Goal: Complete application form

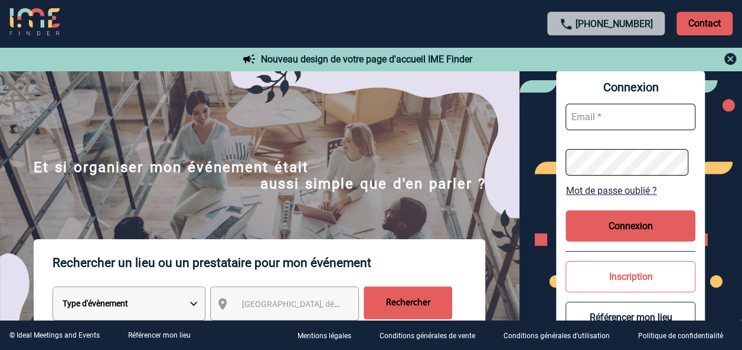
click at [605, 120] on input "text" at bounding box center [630, 117] width 130 height 27
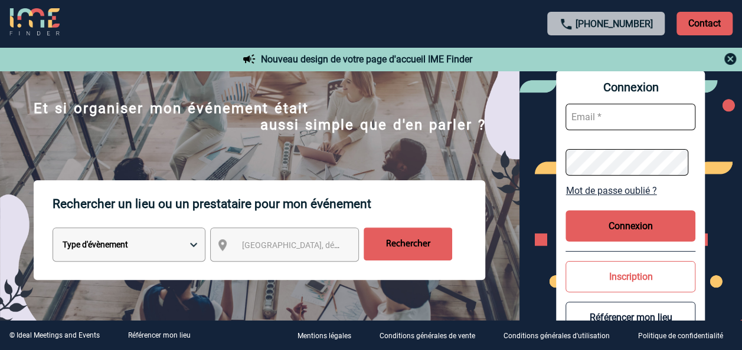
click at [632, 280] on button "Inscription" at bounding box center [630, 276] width 130 height 31
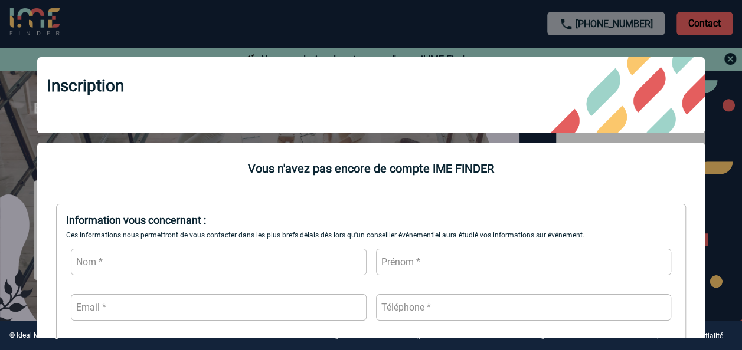
click at [138, 266] on input "text" at bounding box center [219, 262] width 296 height 27
type input "FORGET"
type input "Virginie"
type input "virginie.forget [DOMAIN_NAME]"
type input "à"
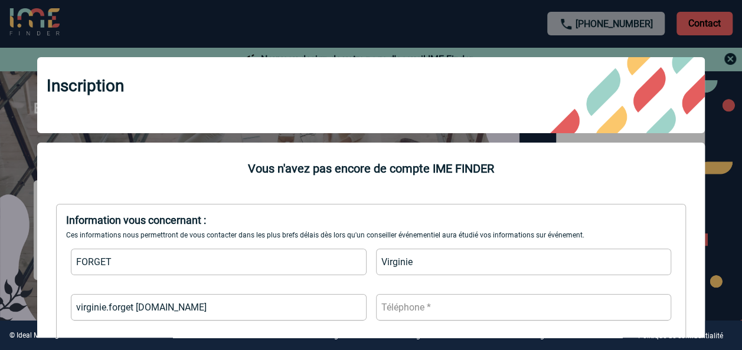
drag, startPoint x: 136, startPoint y: 307, endPoint x: 271, endPoint y: 309, distance: 135.1
click at [268, 311] on input "virginie.forget [DOMAIN_NAME]" at bounding box center [219, 307] width 296 height 27
type input "[PERSON_NAME][EMAIL_ADDRESS][DOMAIN_NAME]"
click at [455, 310] on input "text" at bounding box center [524, 307] width 296 height 27
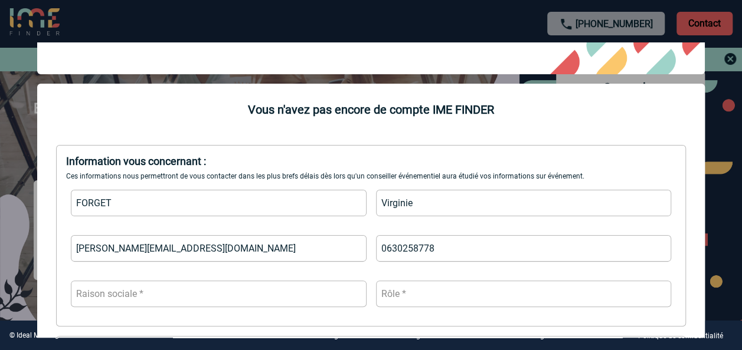
type input "0630258778"
click at [139, 297] on input "text" at bounding box center [219, 294] width 296 height 27
click at [416, 297] on input "text" at bounding box center [524, 294] width 296 height 27
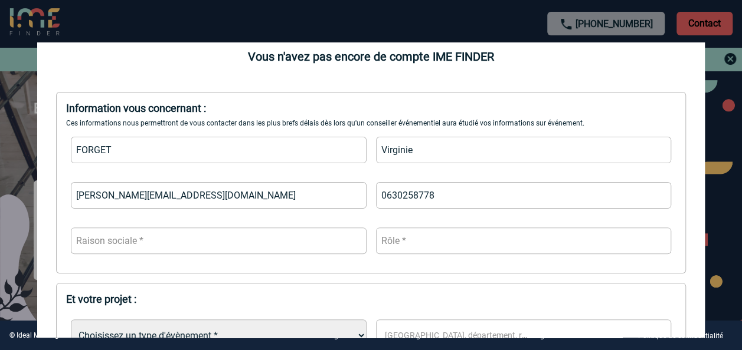
scroll to position [236, 0]
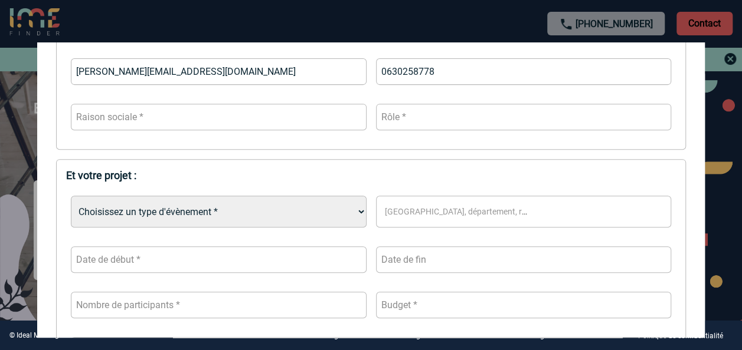
click at [358, 214] on select "Choisissez un type d'évènement * Séminaire avec nuitée Séminaire sans nuitée Re…" at bounding box center [219, 212] width 296 height 32
select select "3"
click at [71, 197] on select "Choisissez un type d'évènement * Séminaire avec nuitée Séminaire sans nuitée Re…" at bounding box center [219, 212] width 296 height 32
click at [437, 206] on span "[GEOGRAPHIC_DATA], département, région..." at bounding box center [461, 212] width 162 height 17
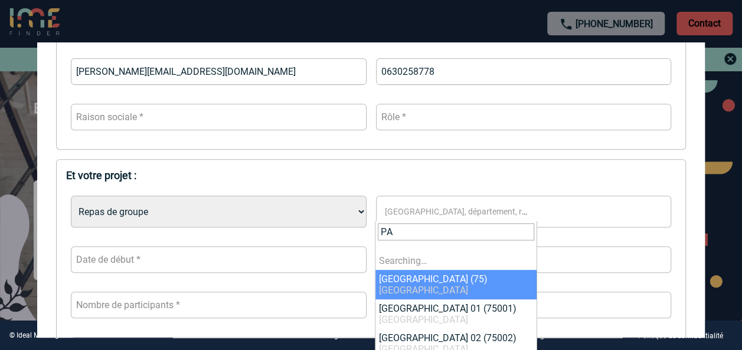
type input "P"
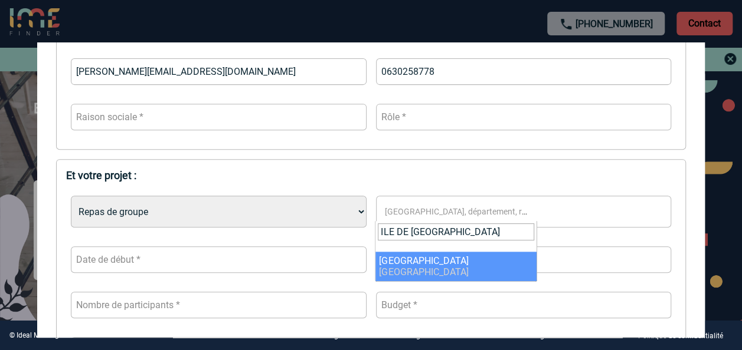
type input "ILE DE [GEOGRAPHIC_DATA]"
select select "2"
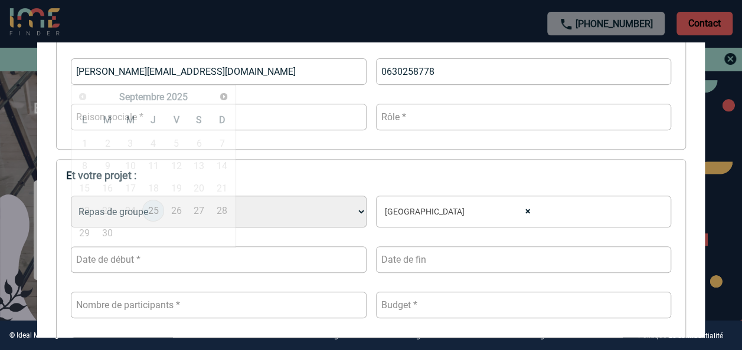
click at [149, 267] on input "text" at bounding box center [219, 260] width 296 height 27
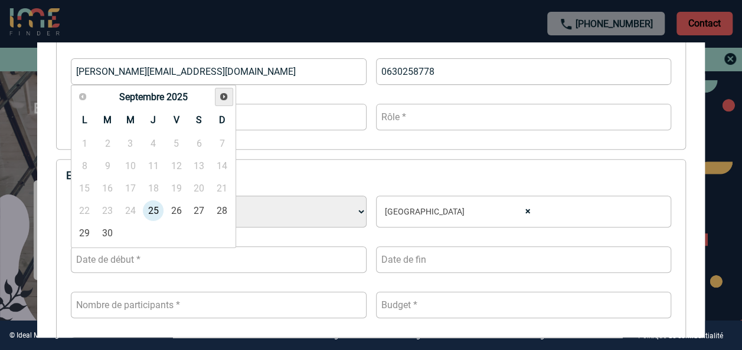
click at [222, 98] on span "Suivant" at bounding box center [223, 96] width 9 height 9
click at [153, 215] on link "20" at bounding box center [153, 210] width 22 height 21
type input "[DATE]"
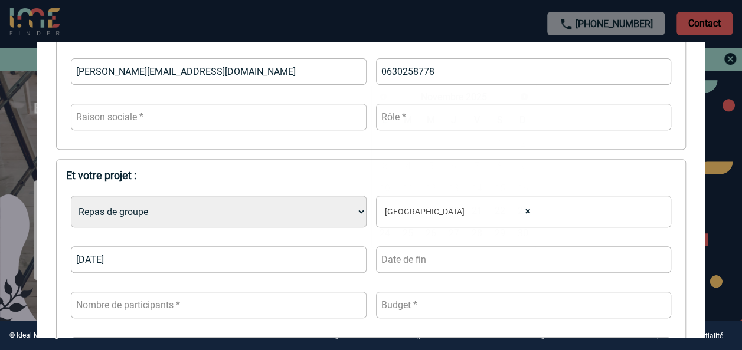
click at [427, 248] on input "text" at bounding box center [524, 260] width 296 height 27
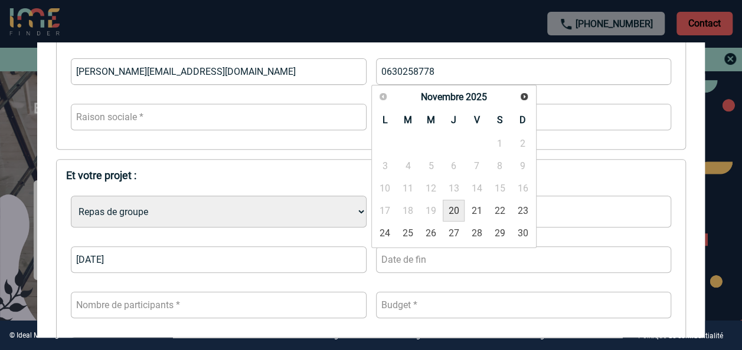
click at [452, 206] on link "20" at bounding box center [453, 210] width 22 height 21
type input "[DATE]"
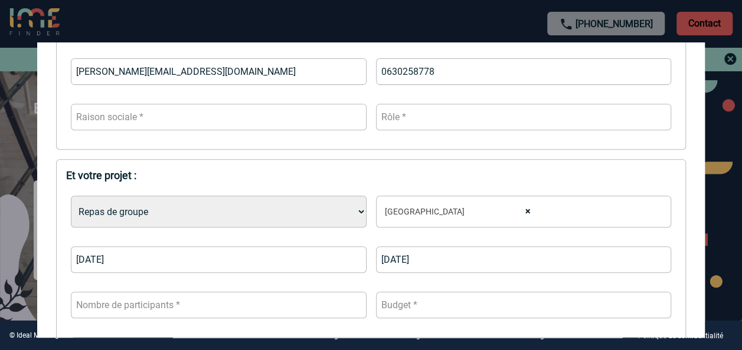
click at [152, 304] on input "number" at bounding box center [219, 305] width 296 height 27
type input "33"
click at [420, 302] on input "number" at bounding box center [524, 305] width 296 height 27
click at [652, 311] on input "59" at bounding box center [524, 305] width 296 height 27
click at [652, 311] on input "58" at bounding box center [524, 305] width 296 height 27
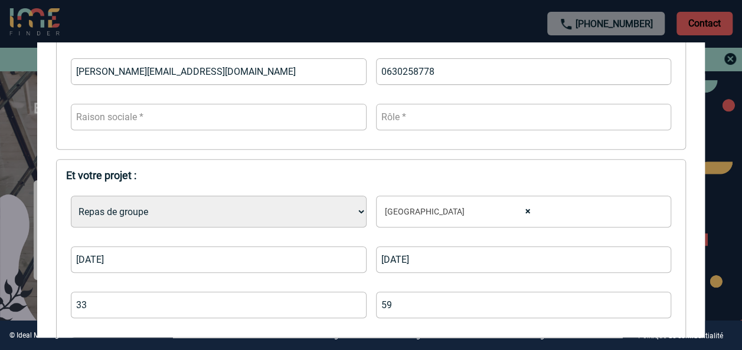
click at [652, 304] on input "59" at bounding box center [524, 305] width 296 height 27
type input "60"
click at [652, 304] on input "60" at bounding box center [524, 305] width 296 height 27
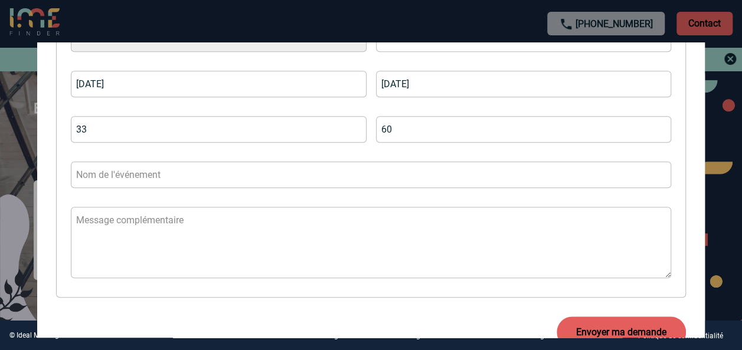
scroll to position [413, 0]
click at [161, 178] on input "text" at bounding box center [371, 173] width 600 height 27
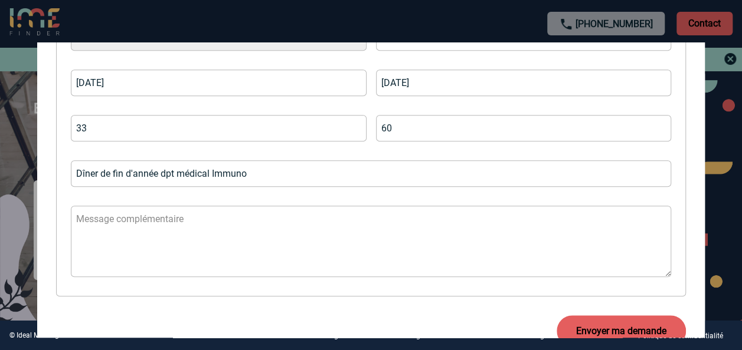
type input "Dîner de fin d'année dpt médical Immuno"
click at [149, 217] on textarea at bounding box center [371, 241] width 600 height 71
click at [398, 130] on input "60" at bounding box center [524, 128] width 296 height 27
type input "6"
type input "60"
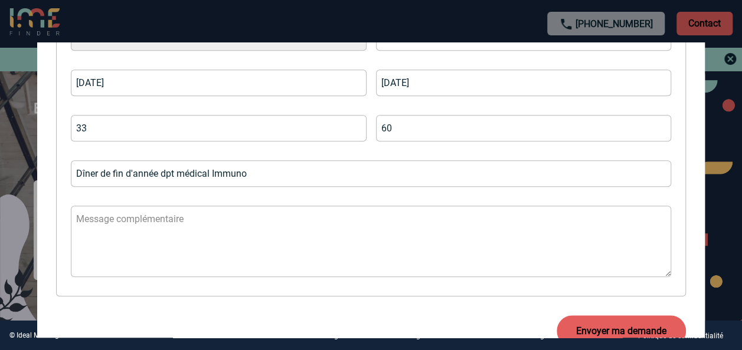
click at [96, 233] on textarea at bounding box center [371, 241] width 600 height 71
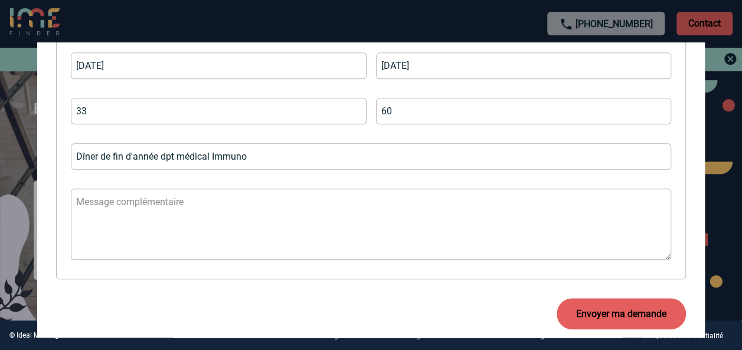
scroll to position [459, 0]
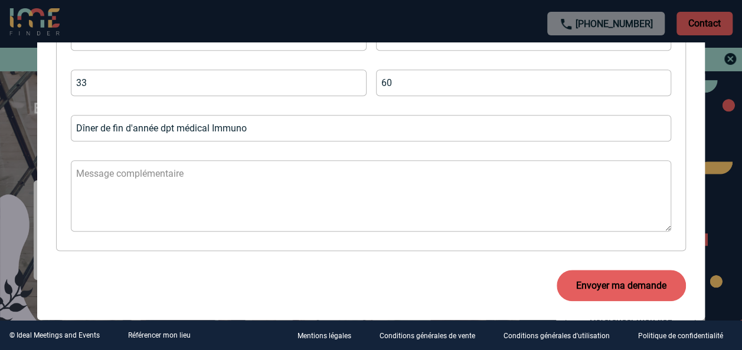
click at [78, 172] on textarea at bounding box center [371, 195] width 600 height 71
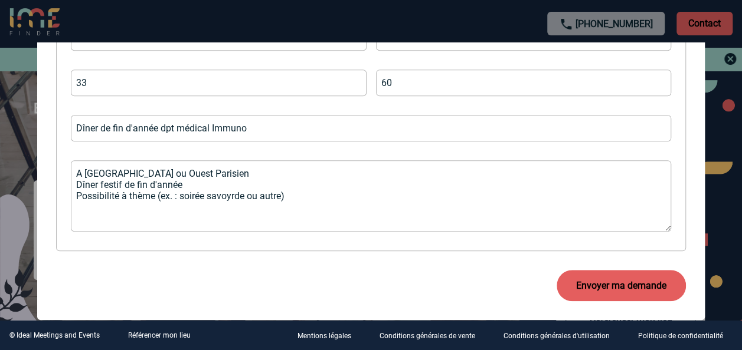
click at [227, 195] on textarea "A [GEOGRAPHIC_DATA] ou Ouest Parisien Dîner festif de fin d'année Possibilité à…" at bounding box center [371, 195] width 600 height 71
click at [230, 198] on textarea "A [GEOGRAPHIC_DATA] ou Ouest Parisien Dîner festif de fin d'année Possibilité à…" at bounding box center [371, 195] width 600 height 71
click at [313, 196] on textarea "A [GEOGRAPHIC_DATA] ou Ouest Parisien Dîner festif de fin d'année Possibilité à…" at bounding box center [371, 195] width 600 height 71
click at [116, 219] on textarea "A [GEOGRAPHIC_DATA] ou Ouest Parisien Dîner festif de fin d'année Possibilité à…" at bounding box center [371, 195] width 600 height 71
click at [144, 217] on textarea "A [GEOGRAPHIC_DATA] ou Ouest Parisien Dîner festif de fin d'année Possibilité à…" at bounding box center [371, 195] width 600 height 71
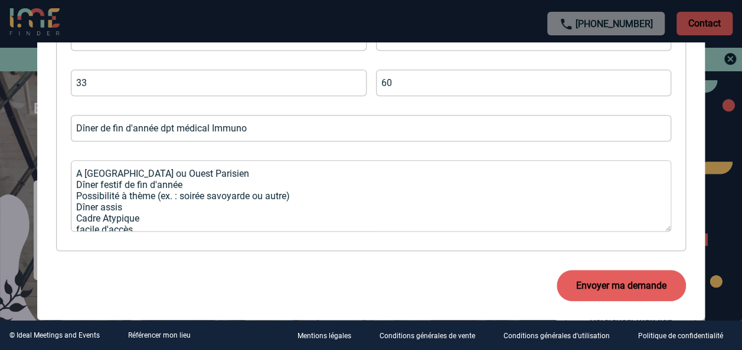
scroll to position [22, 0]
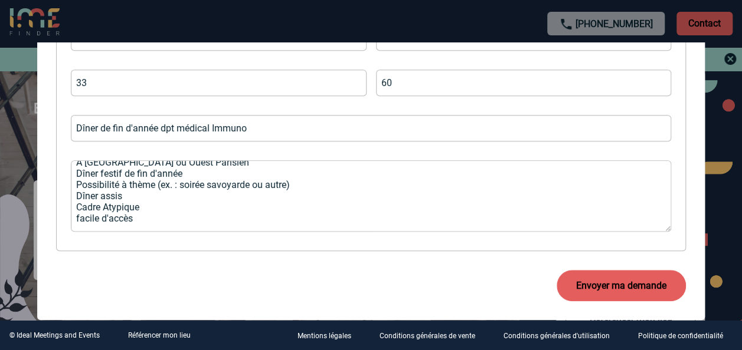
click at [138, 206] on textarea "A [GEOGRAPHIC_DATA] ou Ouest Parisien Dîner festif de fin d'année Possibilité à…" at bounding box center [371, 195] width 600 height 71
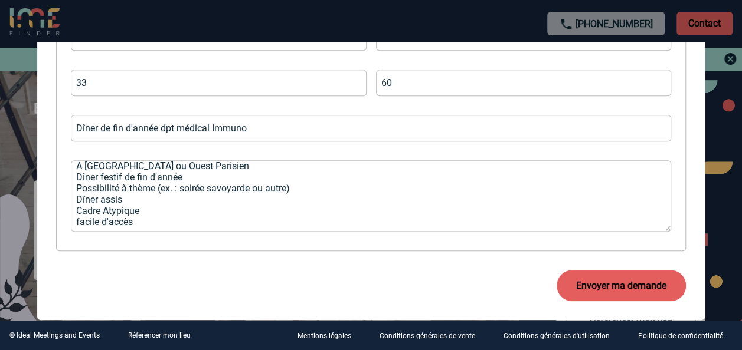
scroll to position [0, 0]
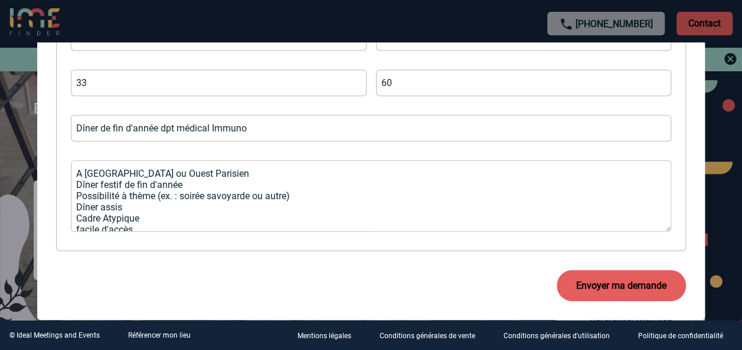
click at [203, 184] on textarea "A [GEOGRAPHIC_DATA] ou Ouest Parisien Dîner festif de fin d'année Possibilité à…" at bounding box center [371, 195] width 600 height 71
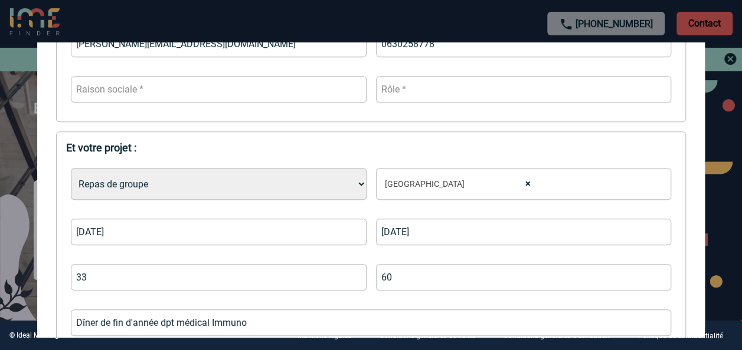
scroll to position [282, 0]
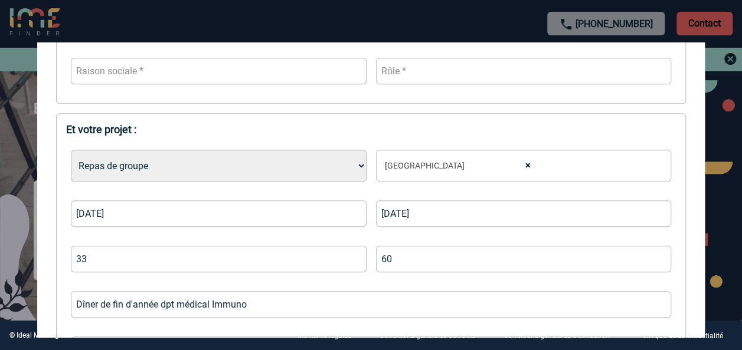
type textarea "A [GEOGRAPHIC_DATA] ou Ouest Parisien Dîner festif de fin d'année (19h30 - 23h)…"
drag, startPoint x: 395, startPoint y: 262, endPoint x: 370, endPoint y: 262, distance: 25.4
click at [370, 262] on div "Choisissez un type d'évènement * Séminaire avec nuitée Séminaire sans nuitée Re…" at bounding box center [370, 278] width 609 height 277
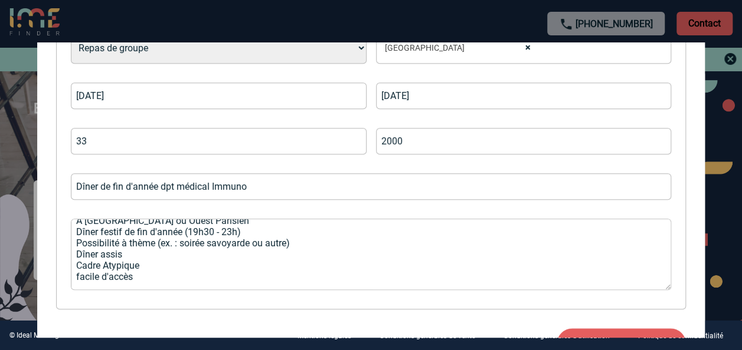
scroll to position [22, 0]
type input "2000"
click at [144, 263] on textarea "A [GEOGRAPHIC_DATA] ou Ouest Parisien Dîner festif de fin d'année (19h30 - 23h)…" at bounding box center [371, 254] width 600 height 71
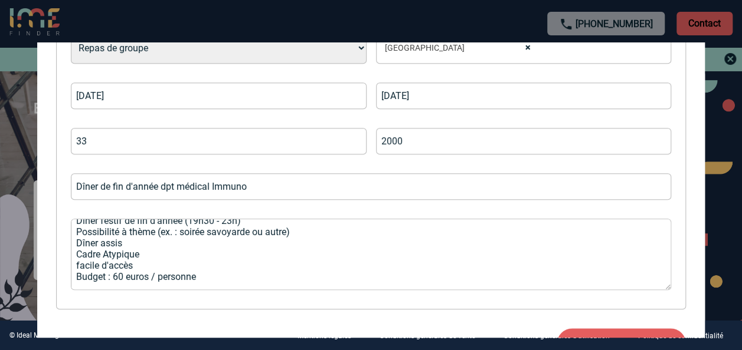
click at [153, 280] on textarea "A [GEOGRAPHIC_DATA] ou Ouest Parisien Dîner festif de fin d'année (19h30 - 23h)…" at bounding box center [371, 254] width 600 height 71
click at [231, 278] on textarea "A [GEOGRAPHIC_DATA] ou Ouest Parisien Dîner festif de fin d'année (19h30 - 23h)…" at bounding box center [371, 254] width 600 height 71
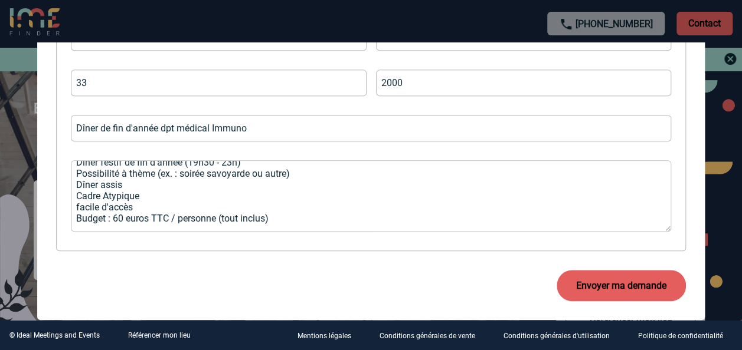
scroll to position [34, 0]
click at [289, 211] on textarea "A [GEOGRAPHIC_DATA] ou Ouest Parisien Dîner festif de fin d'année (19h30 - 23h)…" at bounding box center [371, 195] width 600 height 71
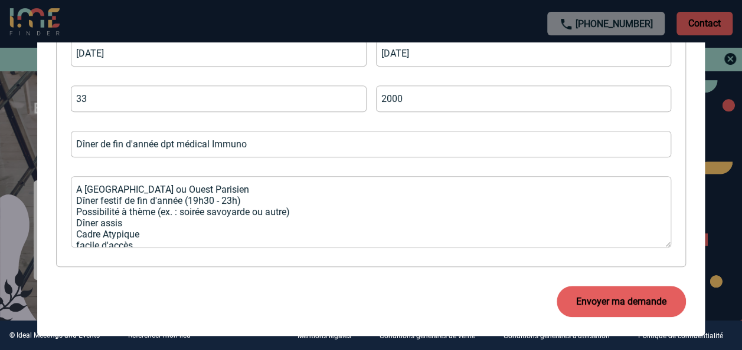
scroll to position [459, 0]
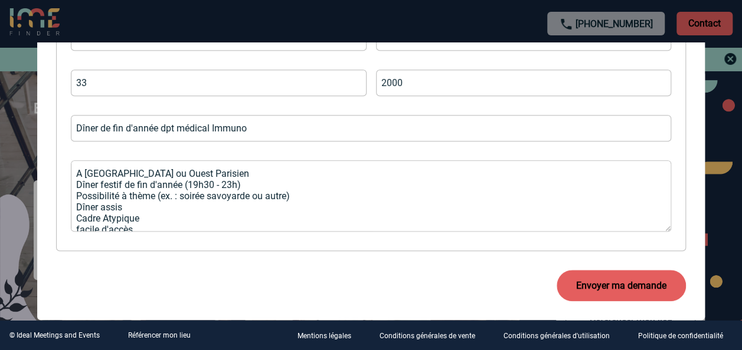
type textarea "A [GEOGRAPHIC_DATA] ou Ouest Parisien Dîner festif de fin d'année (19h30 - 23h)…"
click at [611, 285] on button "Envoyer ma demande" at bounding box center [620, 285] width 129 height 31
click at [614, 287] on button "Envoyer ma demande" at bounding box center [620, 285] width 129 height 31
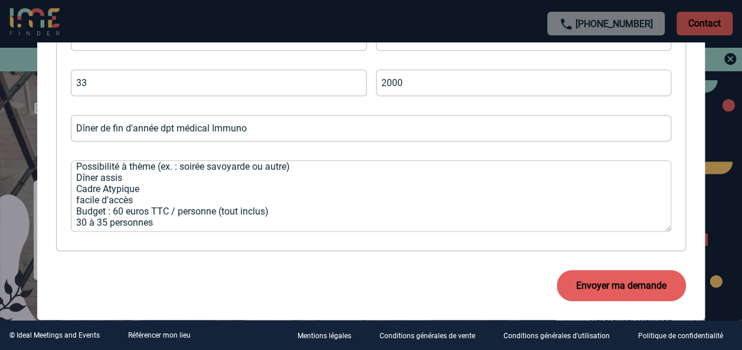
scroll to position [45, 0]
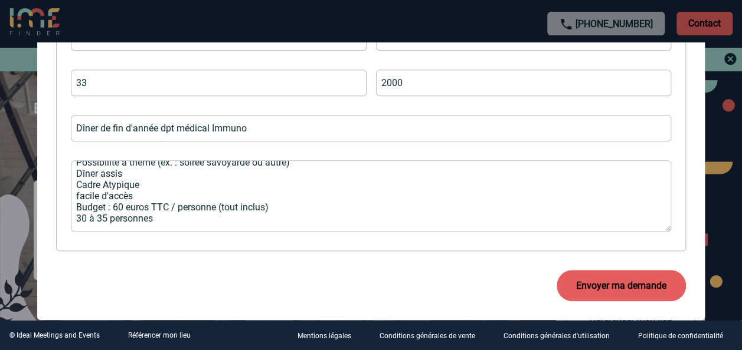
click at [626, 286] on button "Envoyer ma demande" at bounding box center [620, 285] width 129 height 31
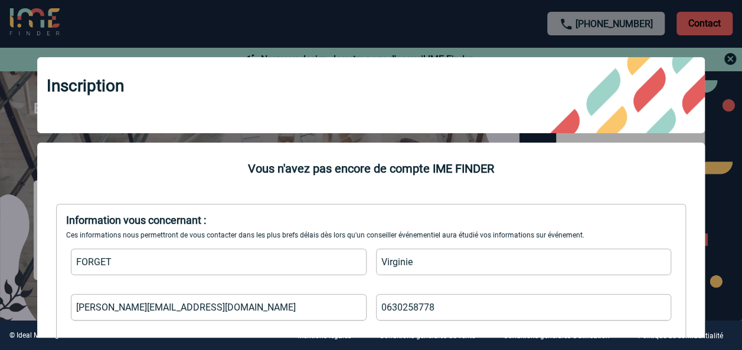
scroll to position [177, 0]
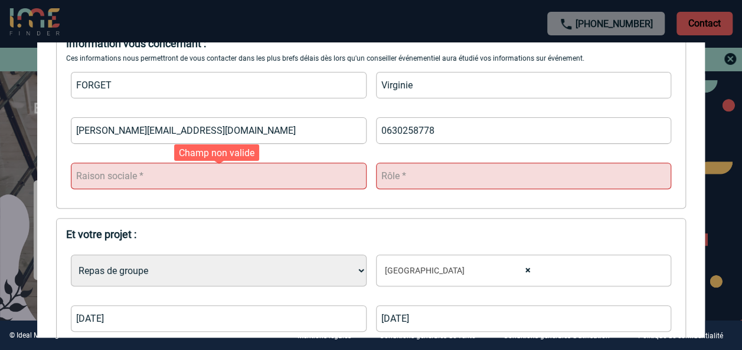
click at [138, 173] on input "text" at bounding box center [219, 176] width 296 height 27
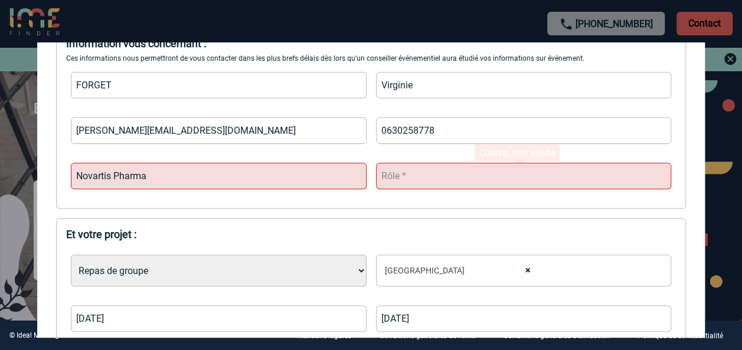
type input "Novartis Pharma"
click at [435, 179] on input "text" at bounding box center [524, 176] width 296 height 27
click at [508, 180] on input "Assistante de Direction" at bounding box center [524, 176] width 296 height 27
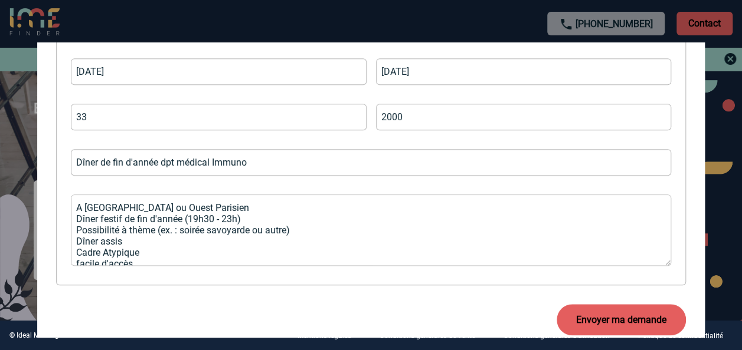
scroll to position [459, 0]
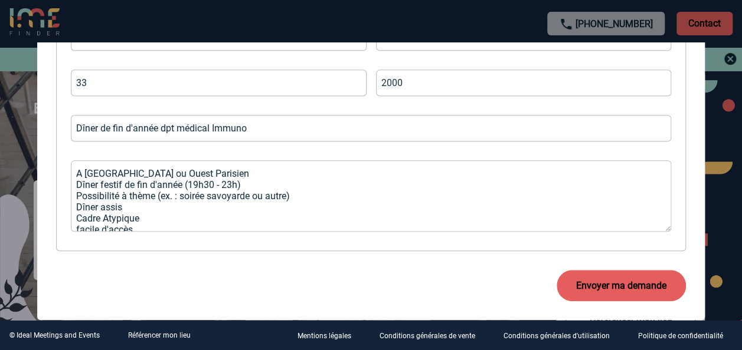
type input "Assistante de Direction"
click at [602, 282] on button "Envoyer ma demande" at bounding box center [620, 285] width 129 height 31
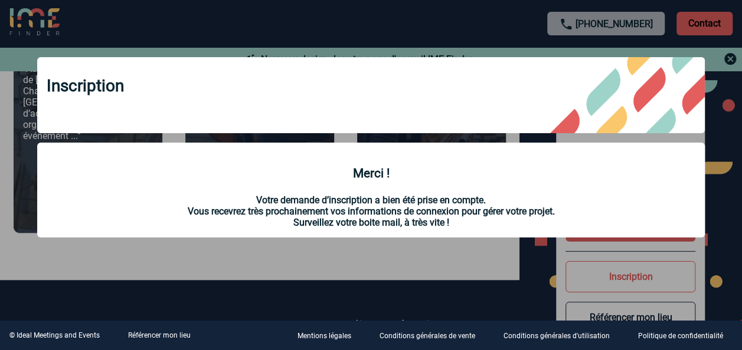
scroll to position [708, 0]
